Goal: Entertainment & Leisure: Consume media (video, audio)

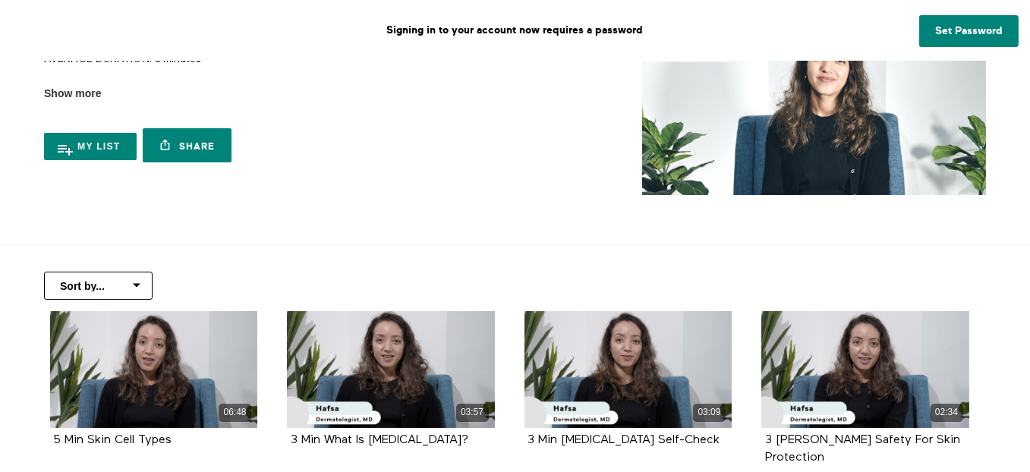
scroll to position [228, 0]
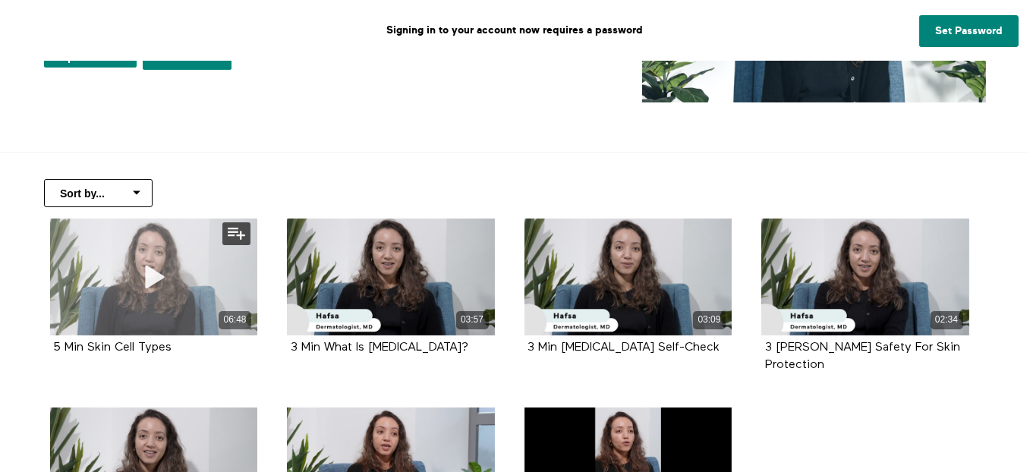
click at [165, 283] on icon at bounding box center [154, 276] width 46 height 27
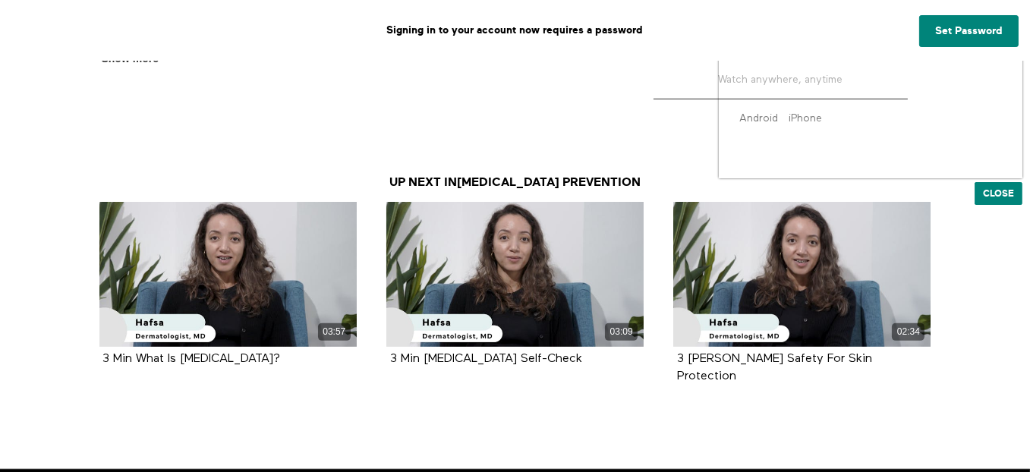
scroll to position [592, 0]
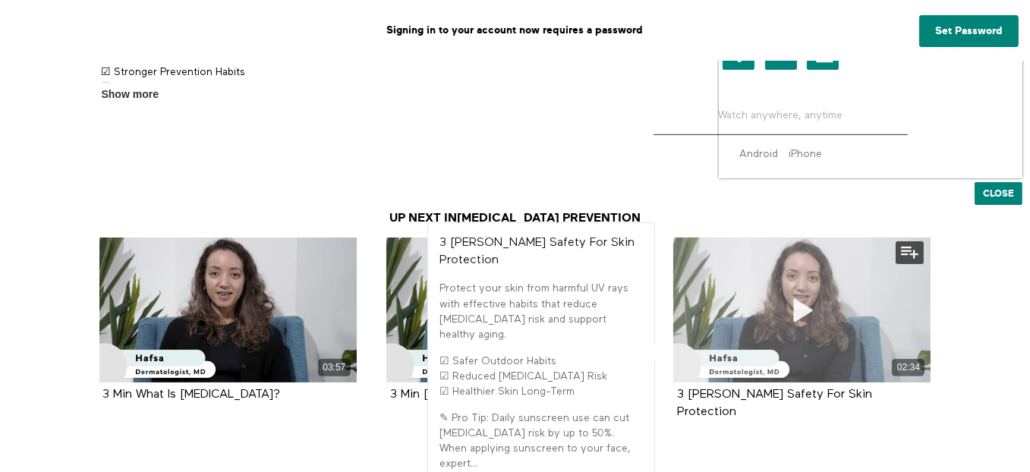
click at [793, 289] on span at bounding box center [803, 311] width 46 height 46
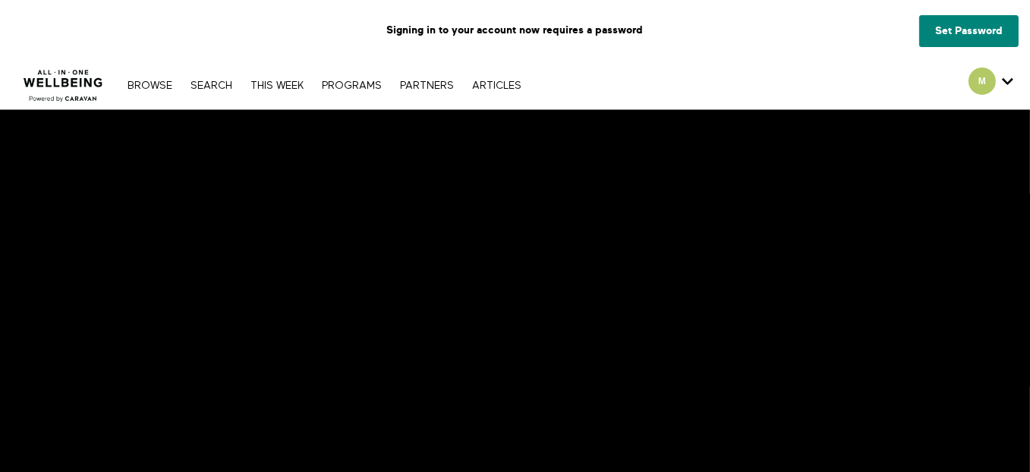
scroll to position [7, 0]
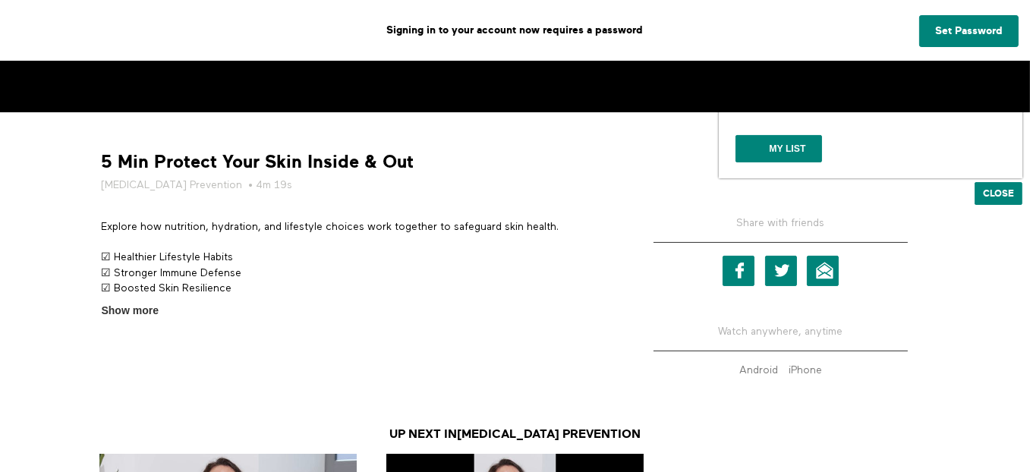
scroll to position [364, 0]
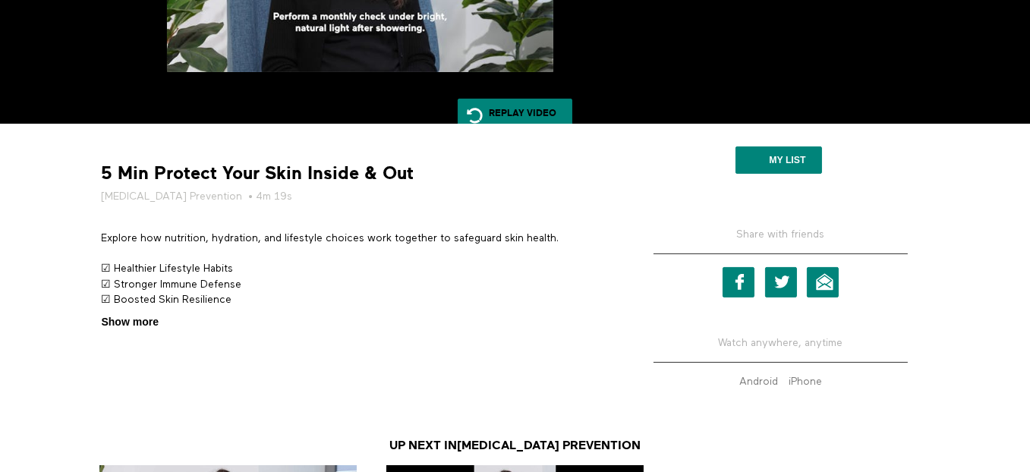
click at [125, 319] on span "Show more" at bounding box center [130, 322] width 57 height 16
click at [0, 0] on input "Show more Show less" at bounding box center [0, 0] width 0 height 0
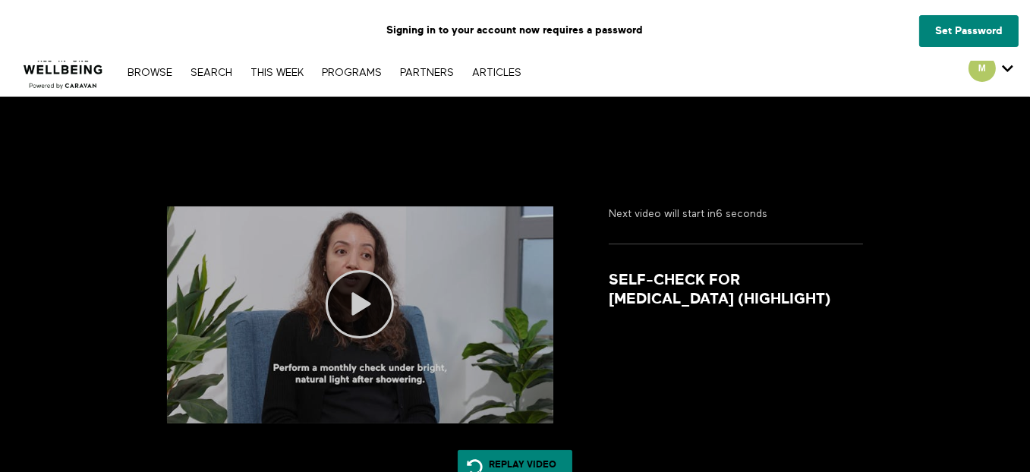
scroll to position [0, 0]
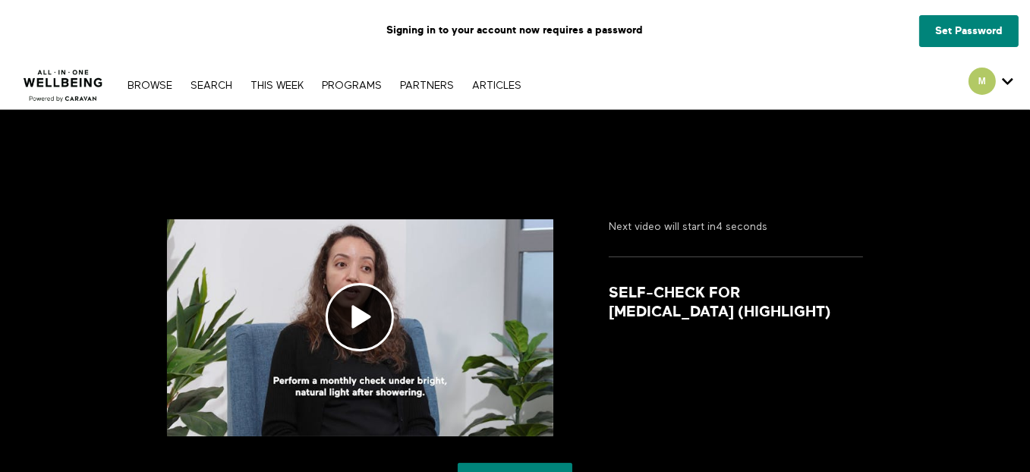
click at [140, 78] on nav "Browse Search THIS WEEK PROGRAMS PARTNERS ARTICLES Account settings Manage Subs…" at bounding box center [324, 84] width 409 height 15
click at [140, 82] on link "Browse" at bounding box center [150, 85] width 60 height 11
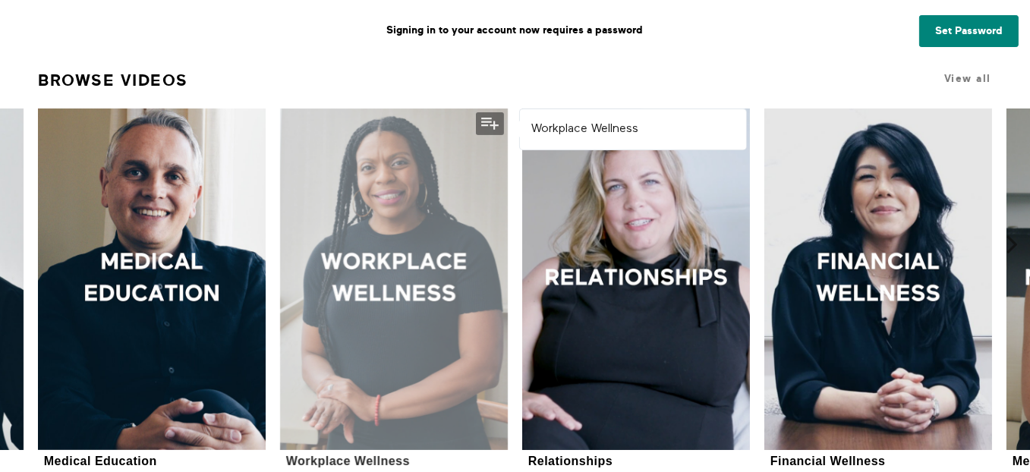
scroll to position [759, 0]
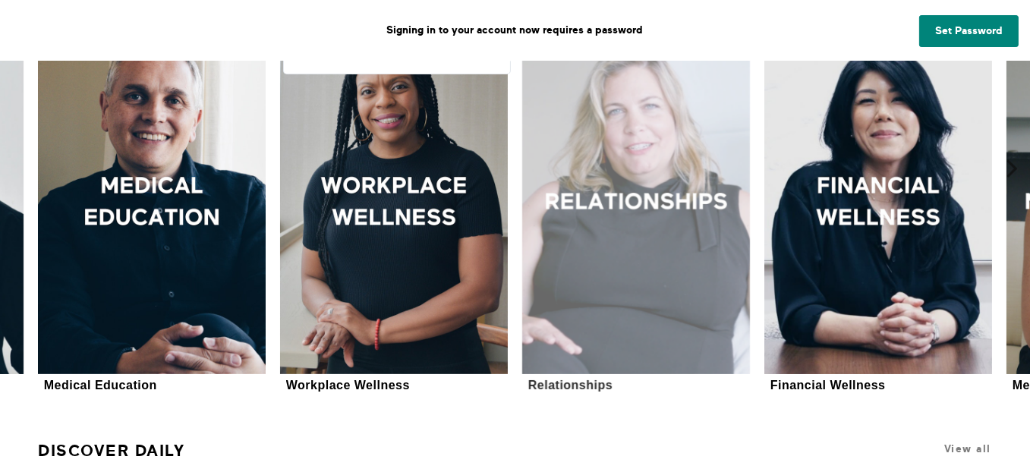
click at [662, 248] on div at bounding box center [636, 204] width 228 height 342
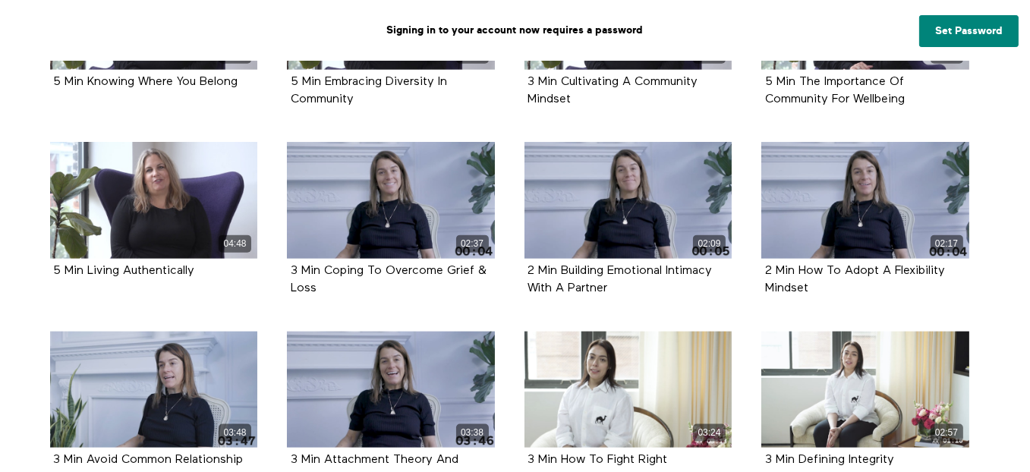
scroll to position [2427, 0]
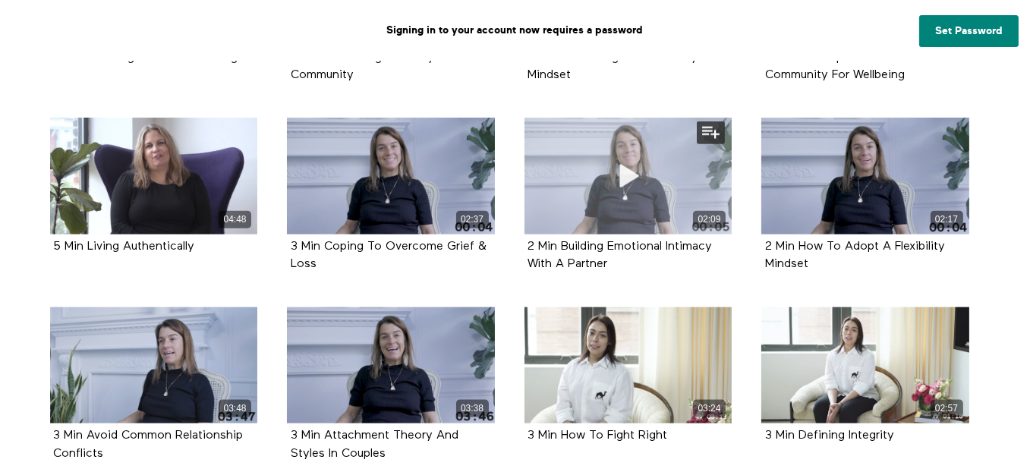
click at [603, 154] on div "02:09" at bounding box center [629, 176] width 208 height 117
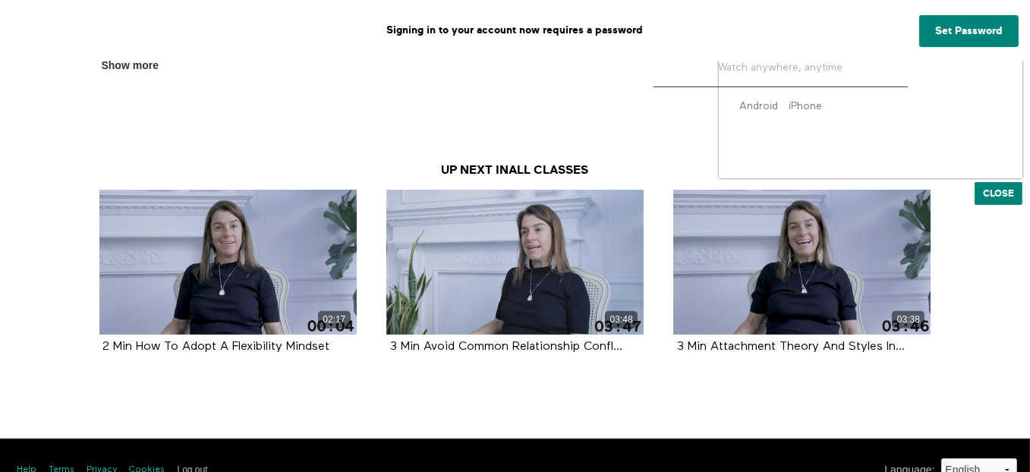
scroll to position [668, 0]
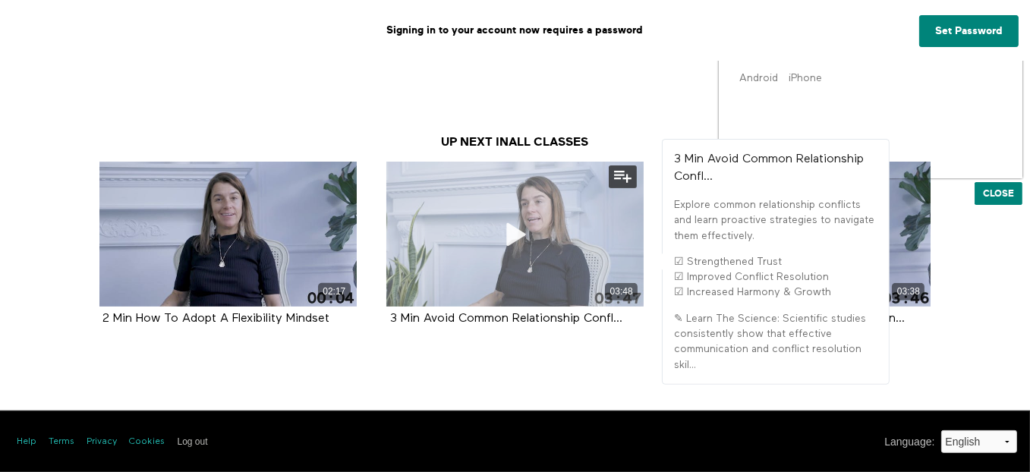
click at [459, 248] on div "03:48" at bounding box center [514, 234] width 257 height 145
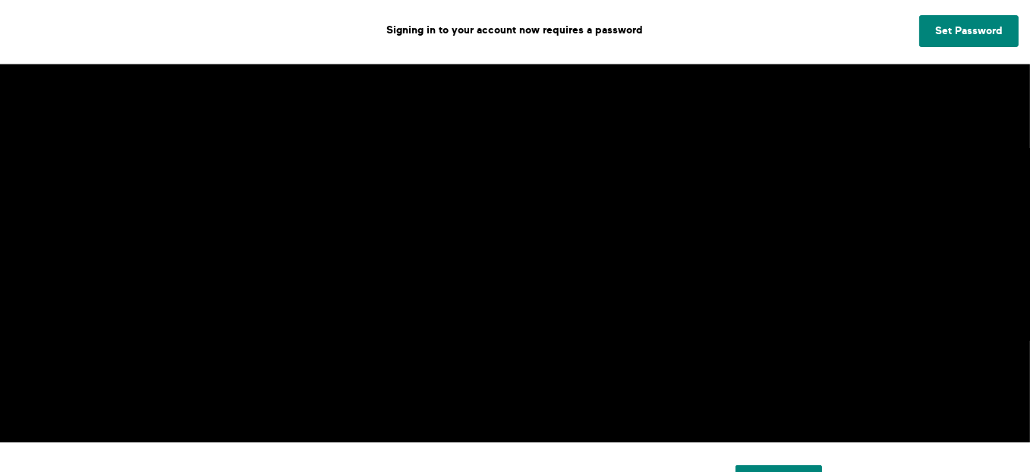
scroll to position [76, 0]
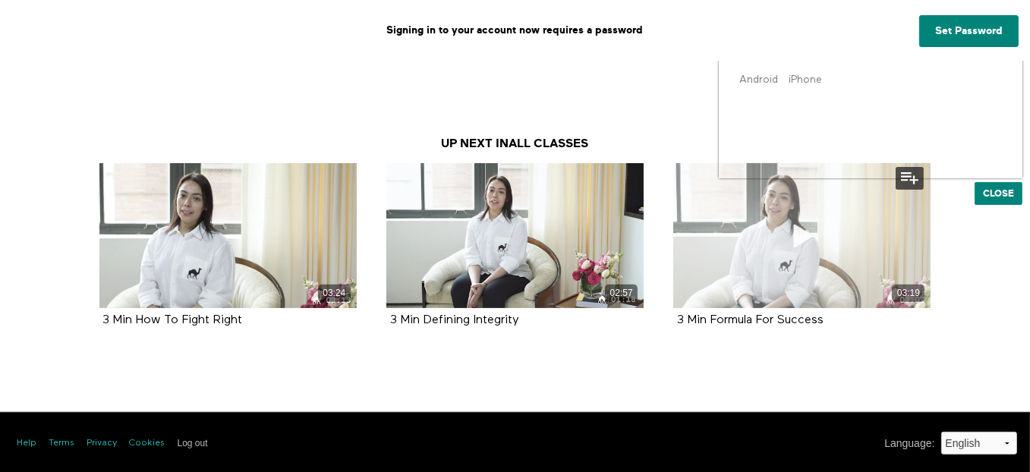
scroll to position [668, 0]
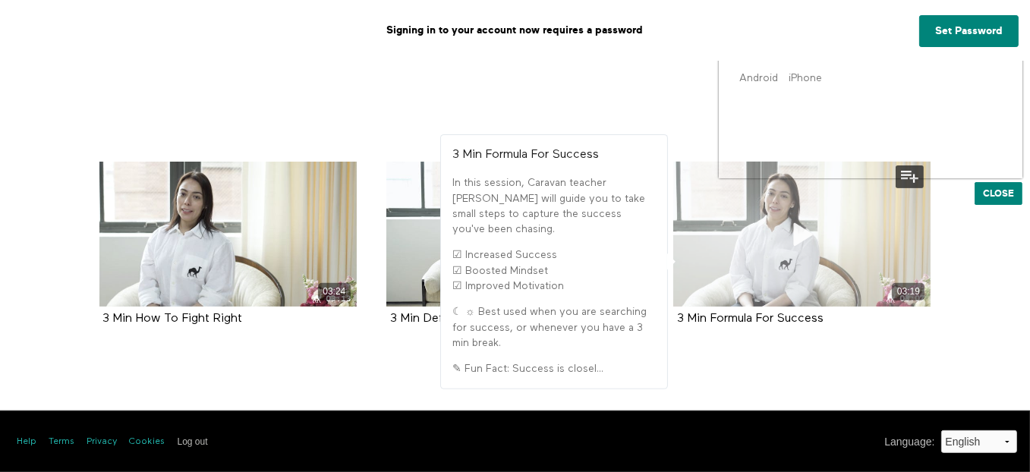
click at [807, 282] on div "03:19" at bounding box center [801, 234] width 257 height 145
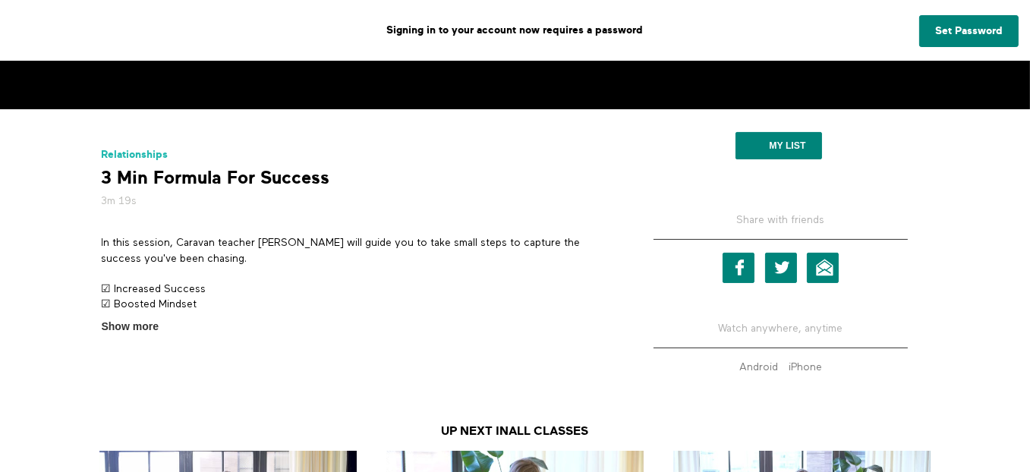
scroll to position [380, 0]
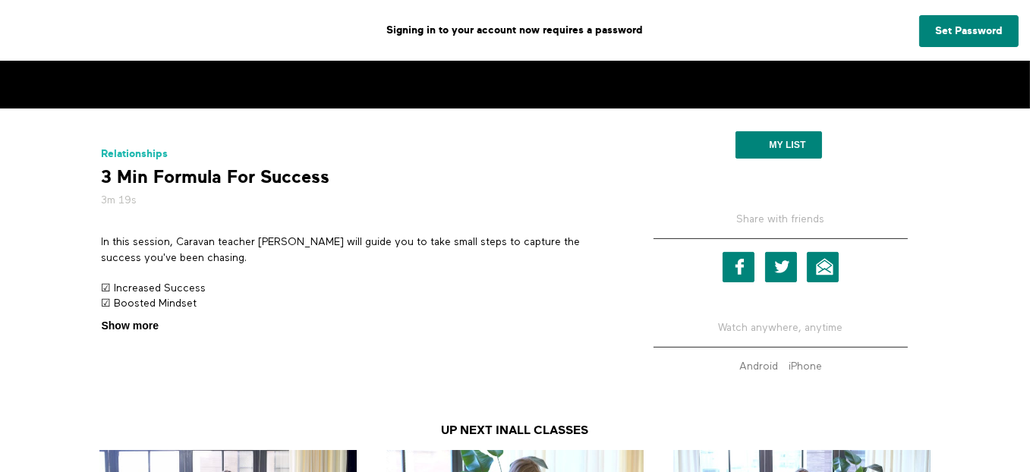
click at [115, 321] on span "Show more" at bounding box center [130, 326] width 57 height 16
click at [0, 0] on input "Show more Show less" at bounding box center [0, 0] width 0 height 0
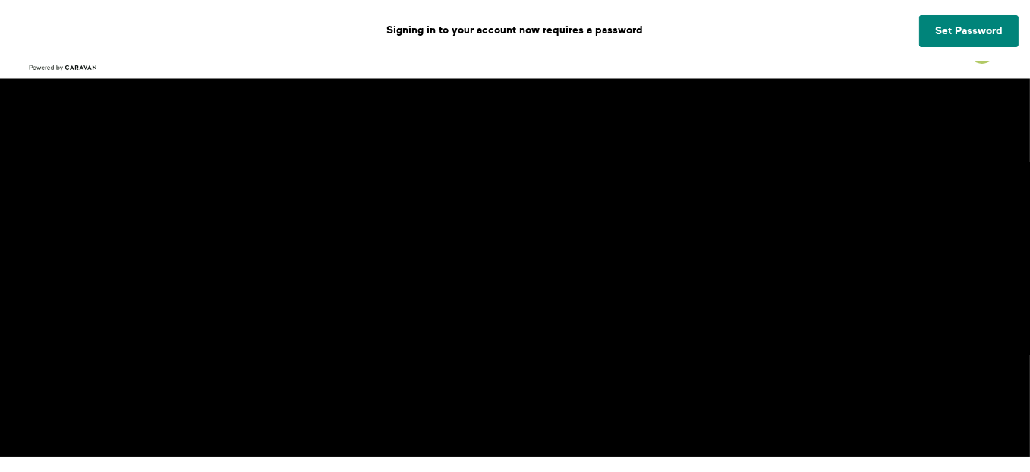
scroll to position [0, 0]
